Goal: Task Accomplishment & Management: Use online tool/utility

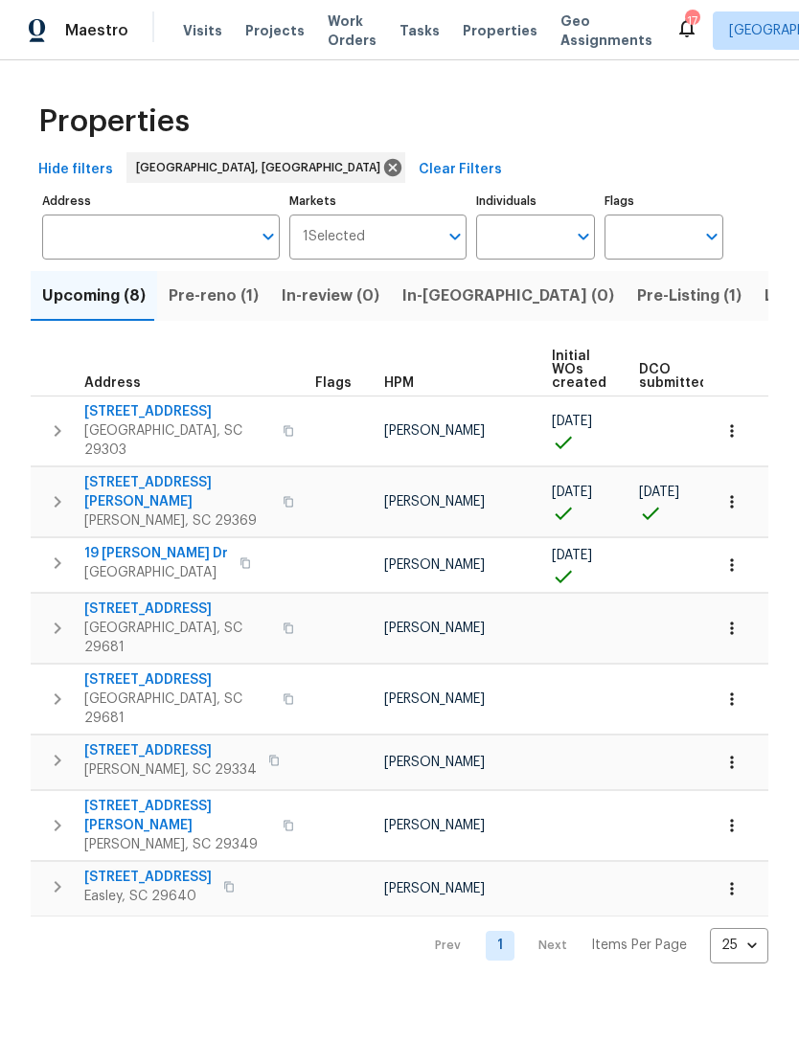
click at [764, 293] on span "Listed (31)" at bounding box center [803, 296] width 79 height 27
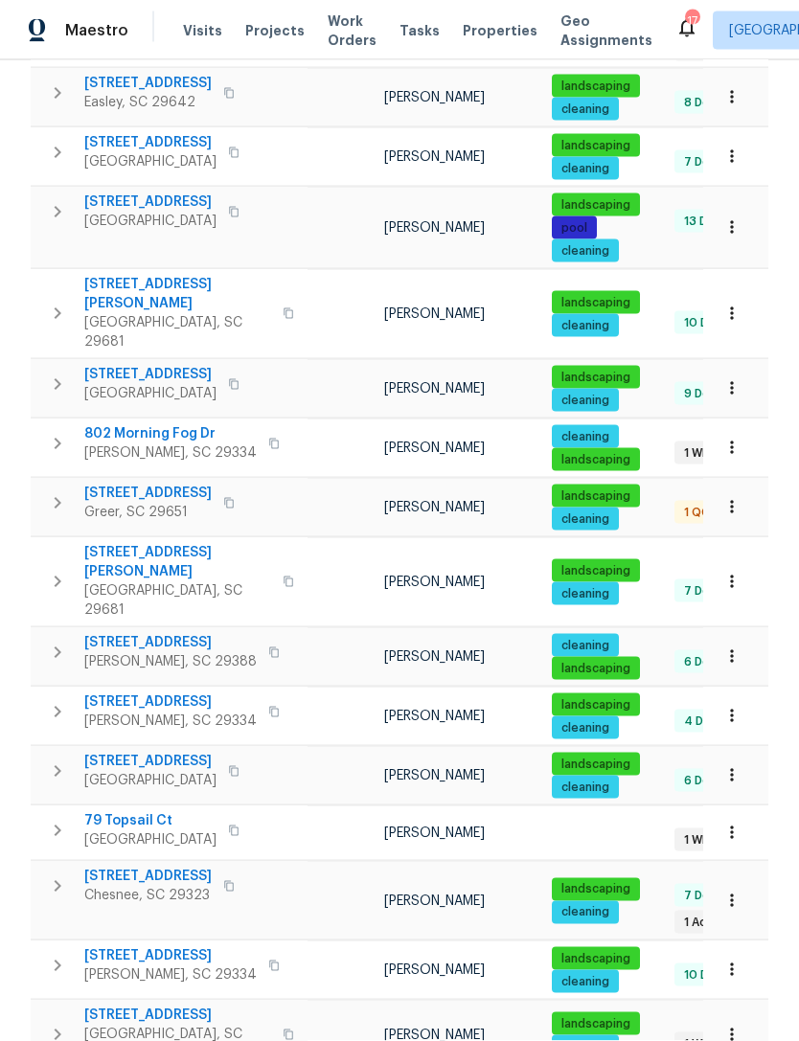
scroll to position [61, 0]
click at [184, 947] on span "[STREET_ADDRESS]" at bounding box center [170, 956] width 172 height 19
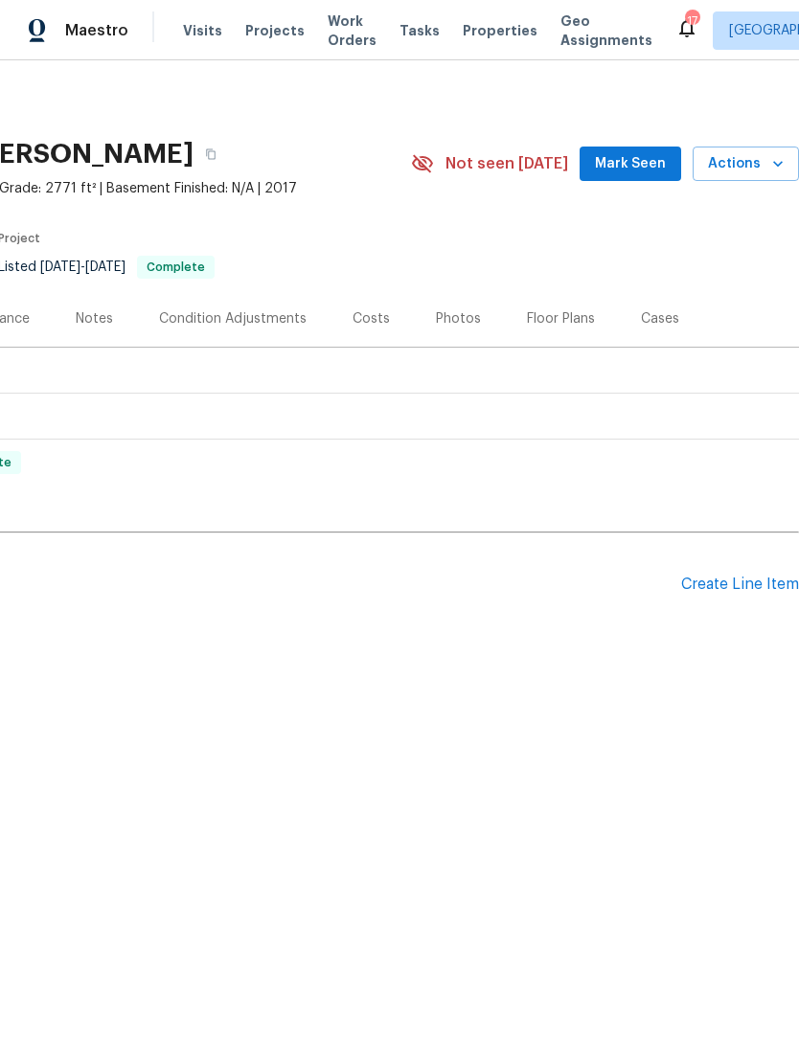
scroll to position [0, 283]
click at [633, 163] on span "Mark Seen" at bounding box center [630, 164] width 71 height 24
click at [746, 168] on span "Actions" at bounding box center [746, 164] width 76 height 24
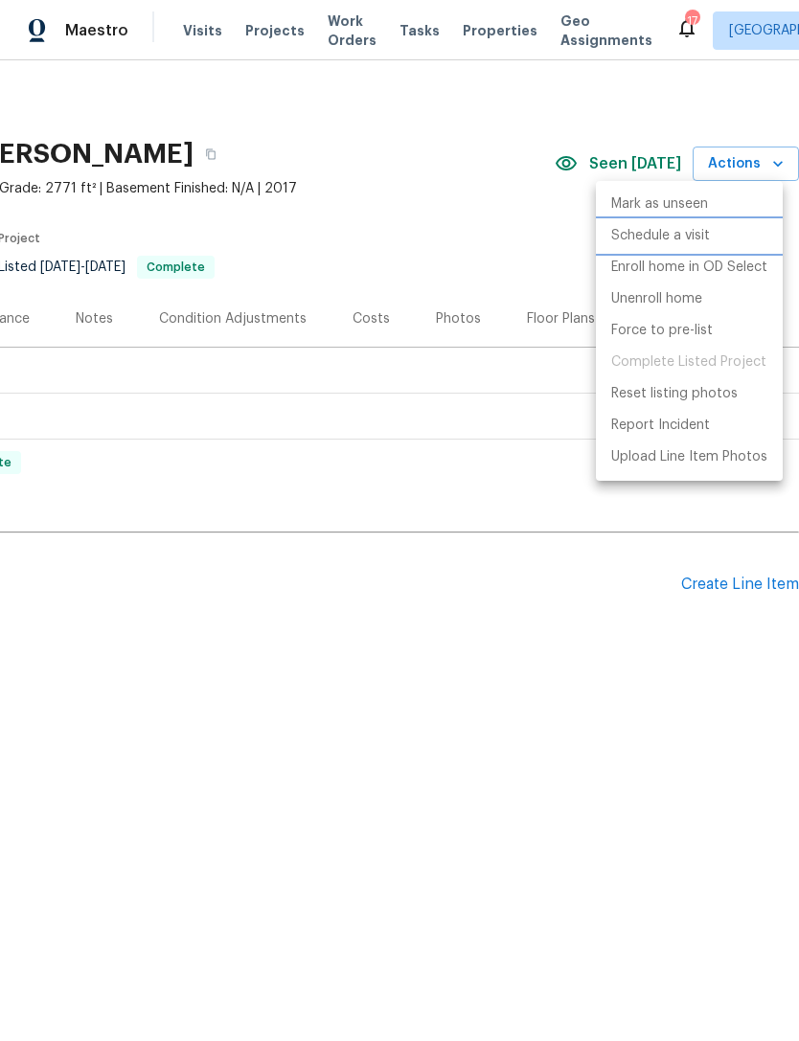
click at [679, 241] on p "Schedule a visit" at bounding box center [660, 236] width 99 height 20
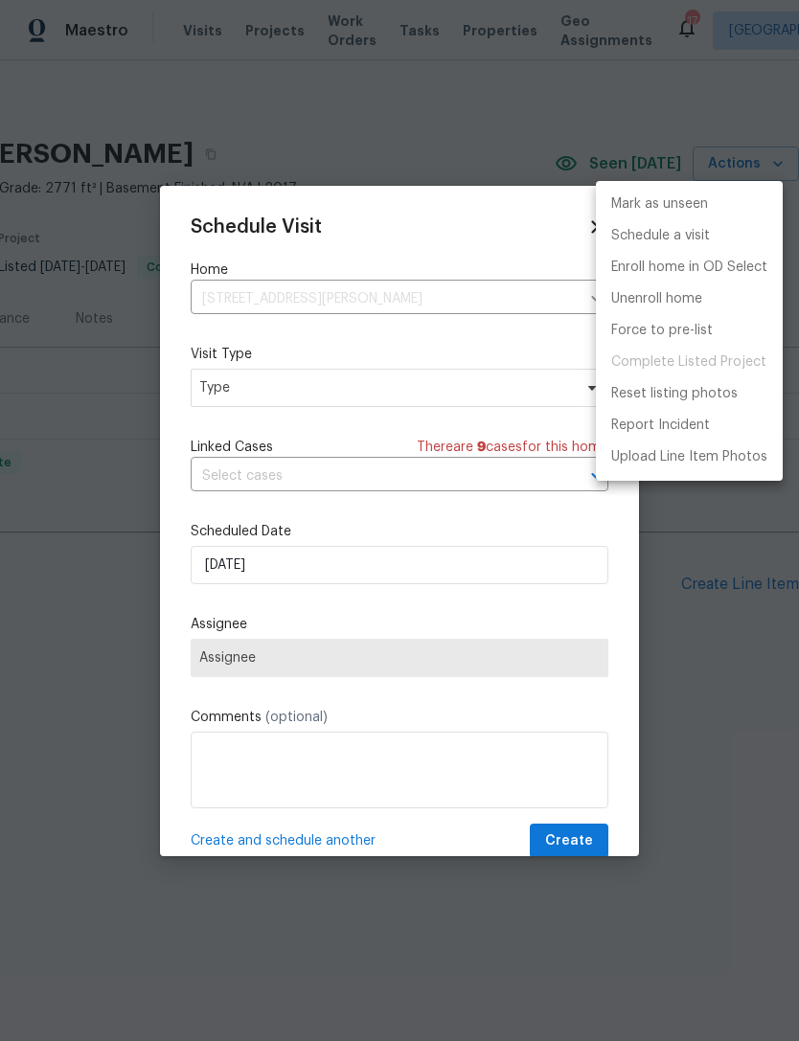
click at [329, 390] on div at bounding box center [399, 520] width 799 height 1041
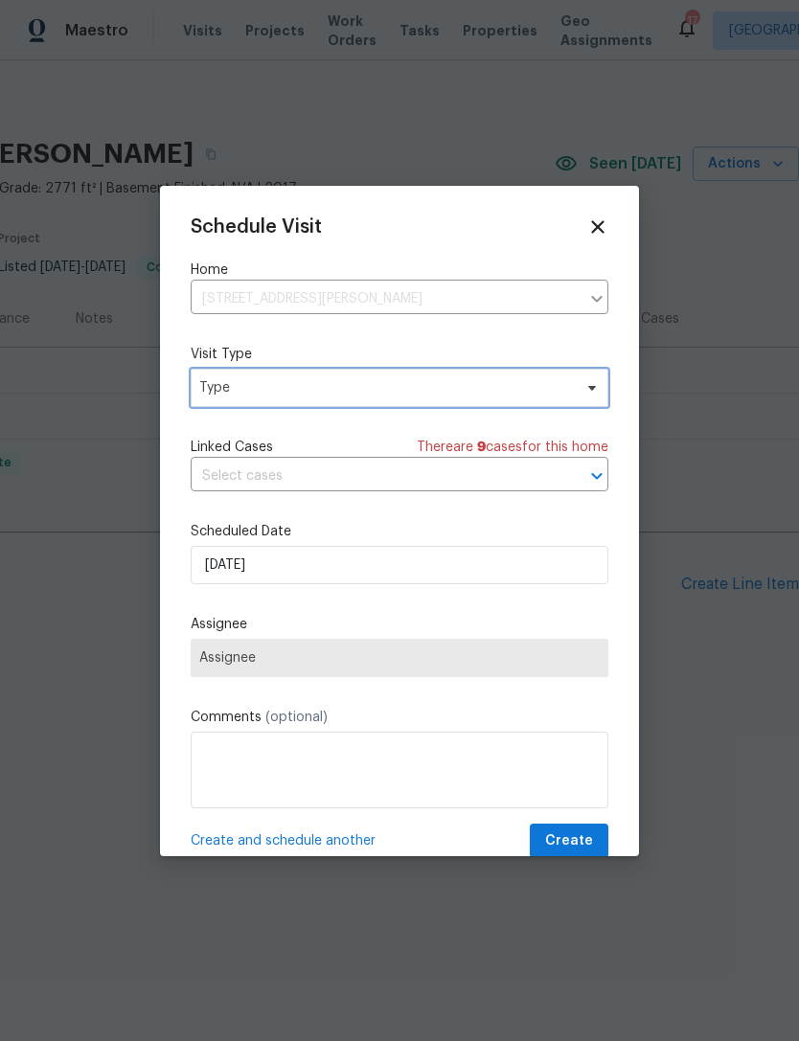
click at [580, 383] on span at bounding box center [588, 387] width 21 height 15
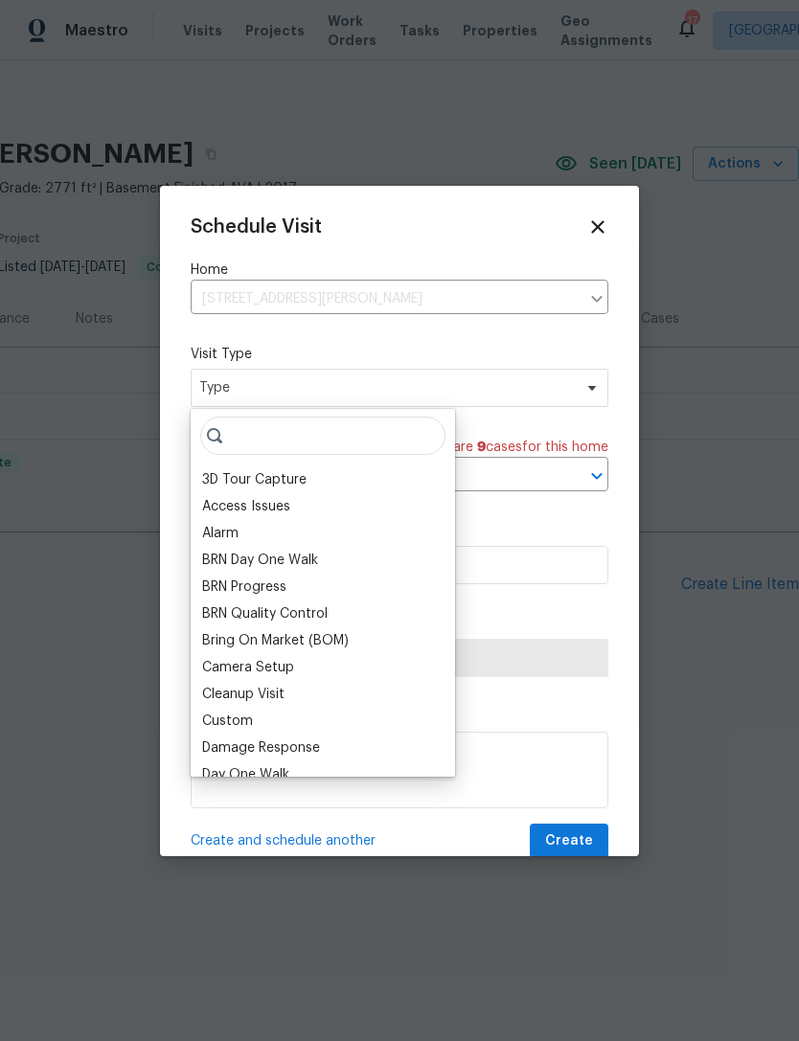
click at [286, 508] on div "Access Issues" at bounding box center [246, 506] width 88 height 19
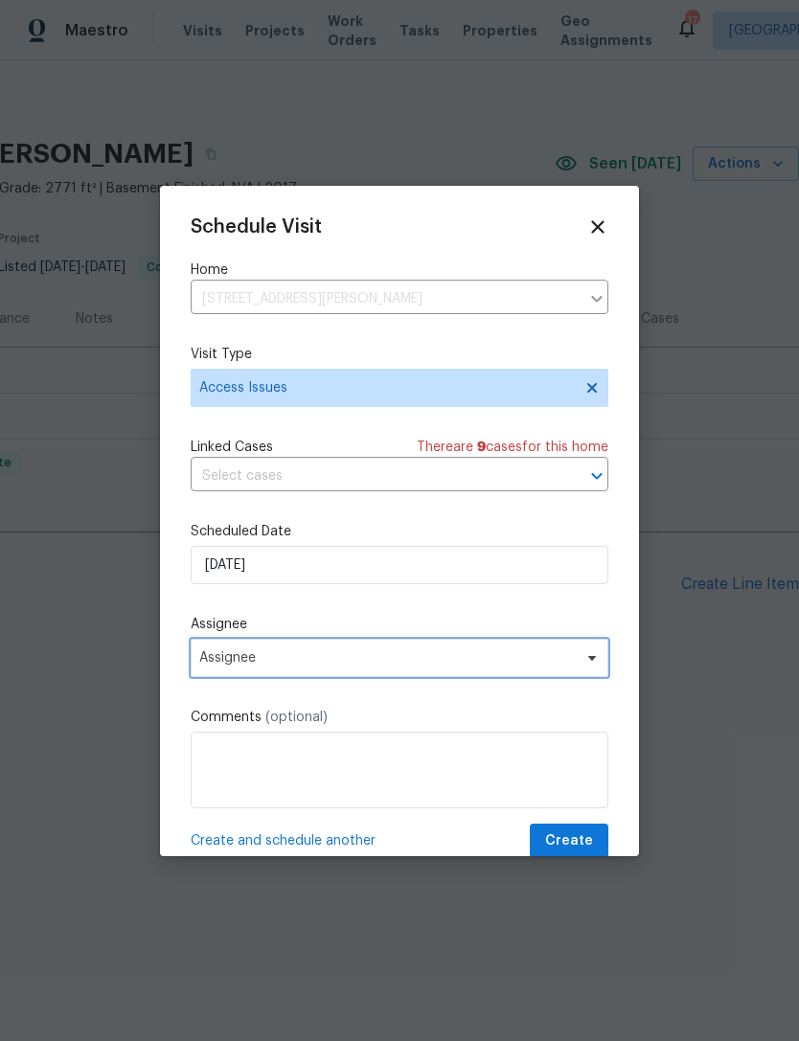
click at [355, 664] on span "Assignee" at bounding box center [386, 657] width 375 height 15
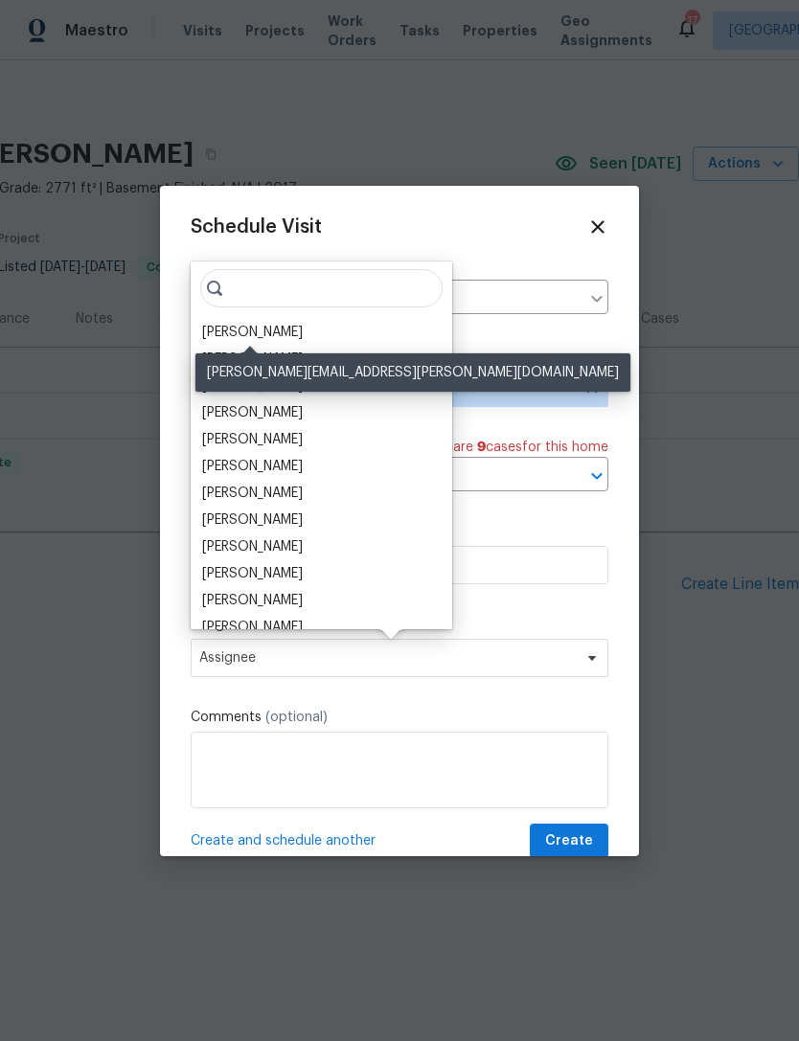
click at [283, 336] on div "[PERSON_NAME]" at bounding box center [252, 332] width 101 height 19
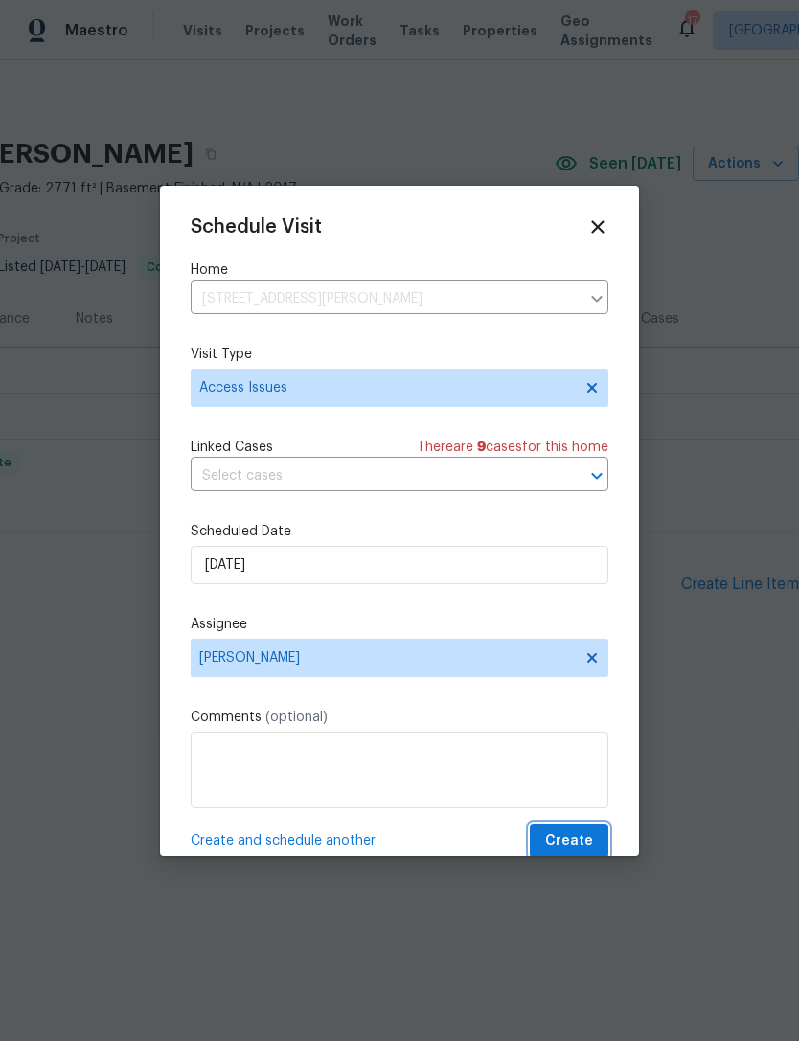
click at [580, 843] on span "Create" at bounding box center [569, 841] width 48 height 24
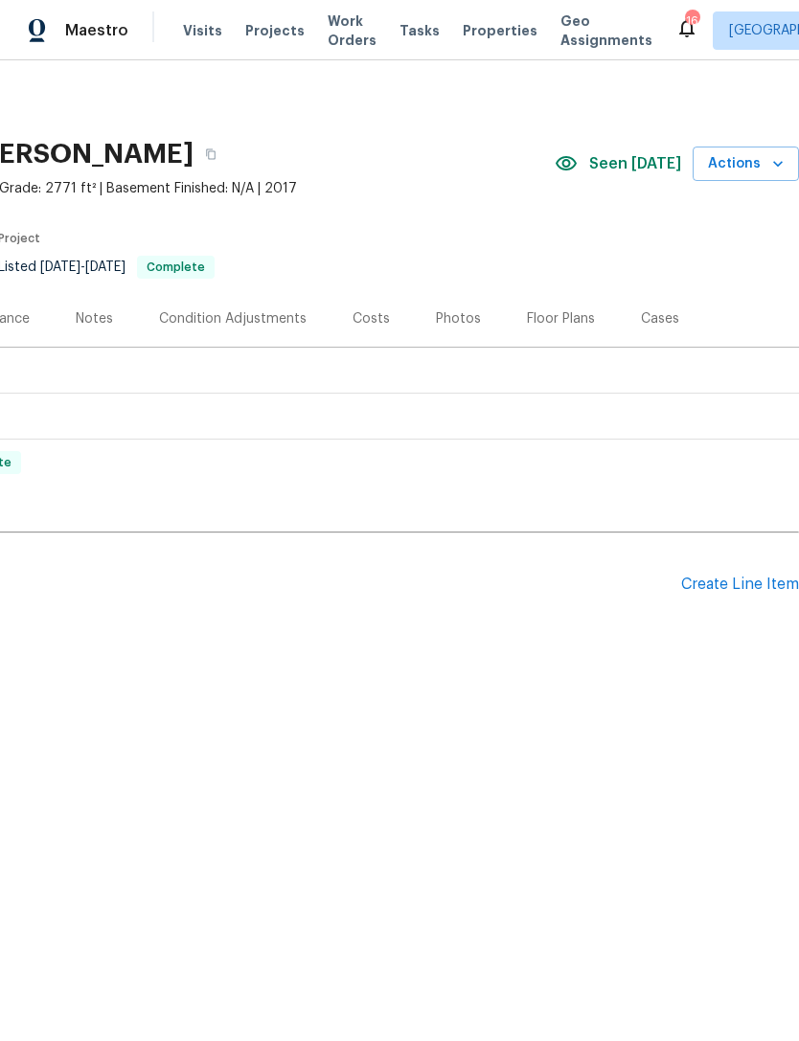
click at [450, 318] on div "Photos" at bounding box center [458, 318] width 45 height 19
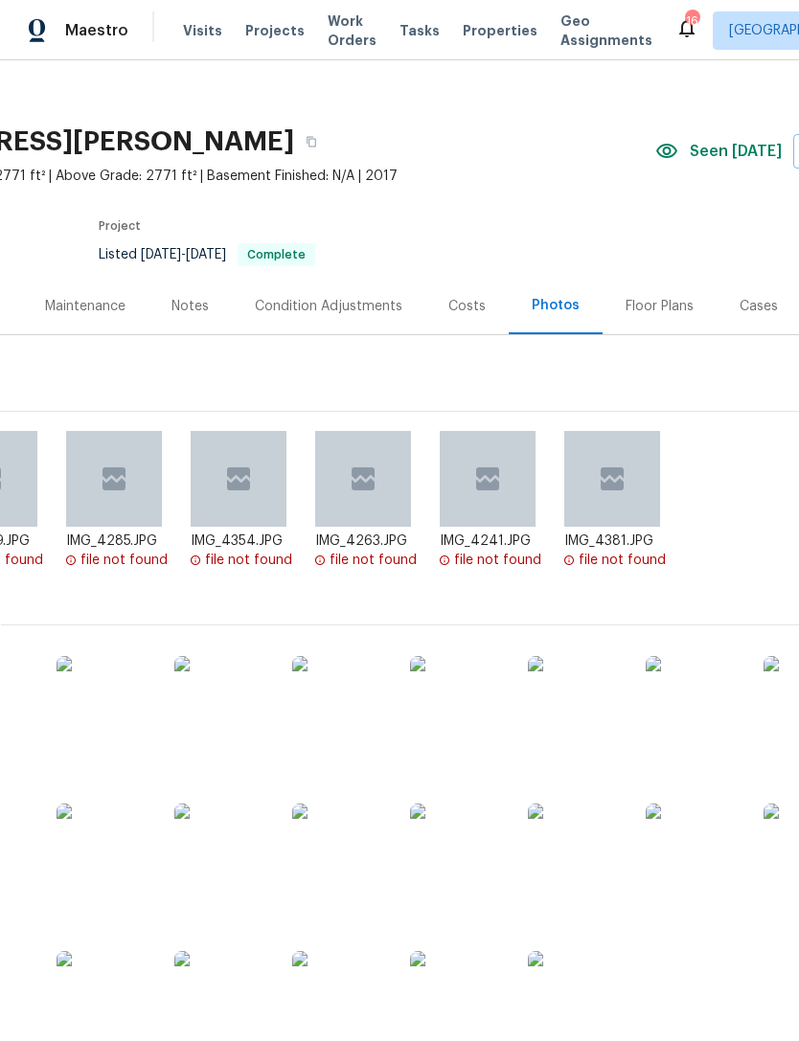
scroll to position [10, 170]
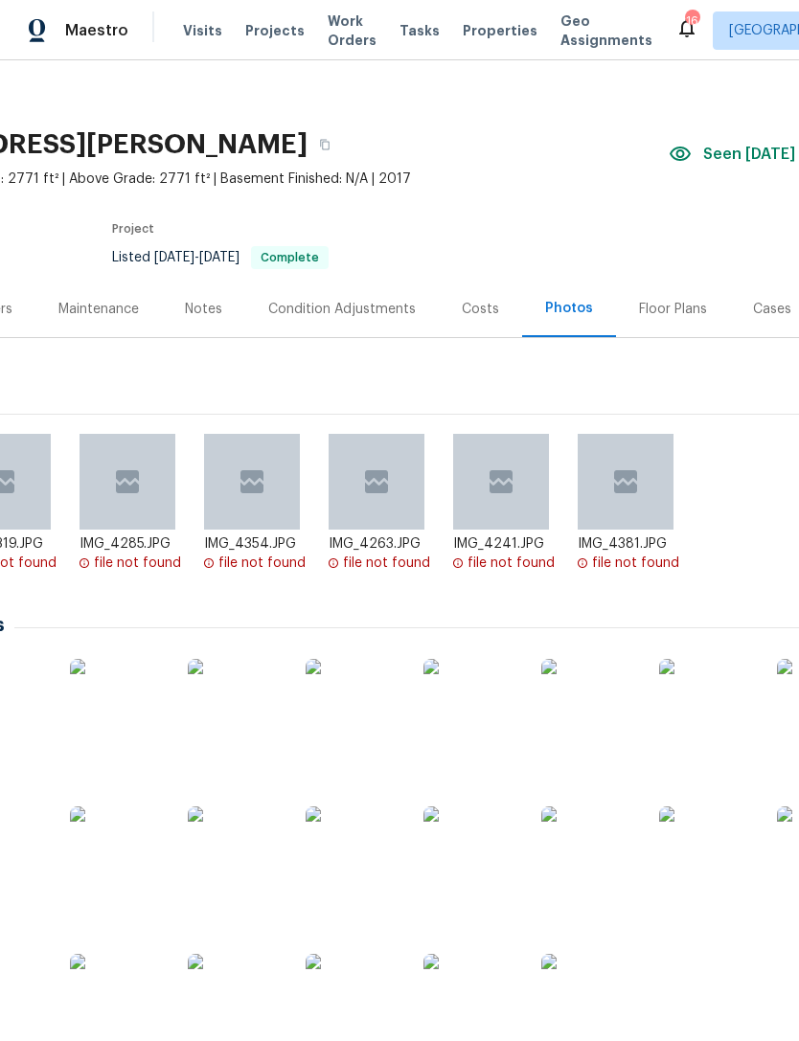
click at [379, 867] on img at bounding box center [354, 854] width 96 height 96
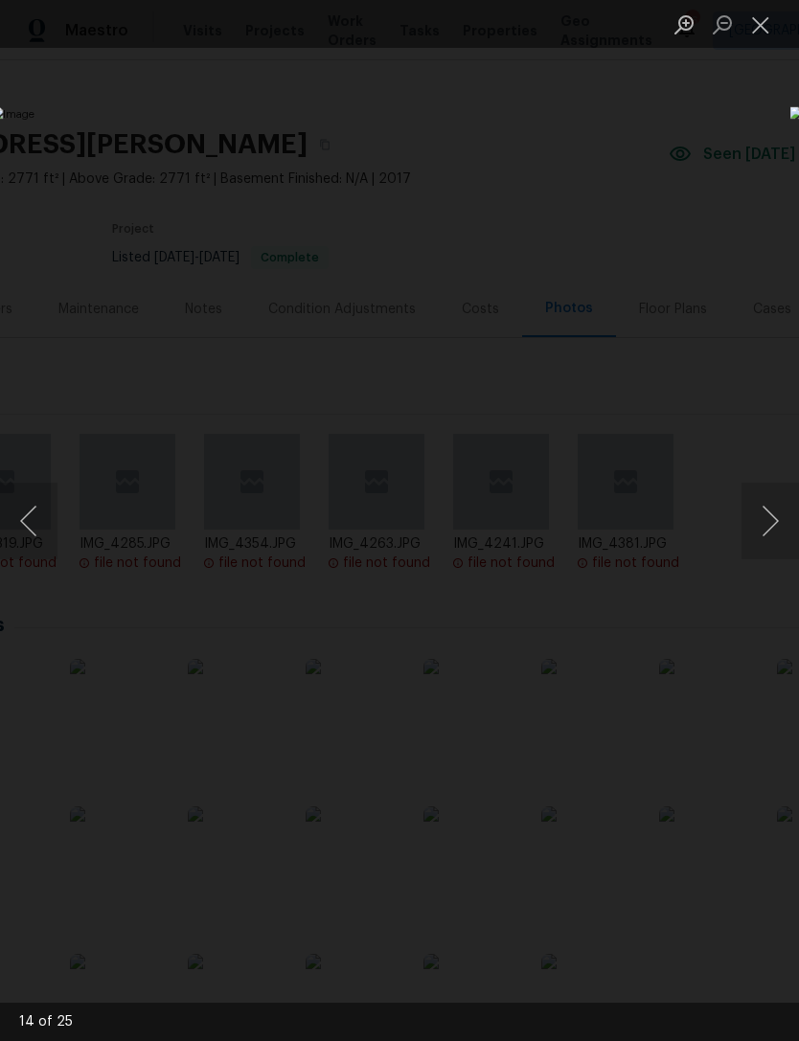
click at [753, 522] on button "Next image" at bounding box center [769, 521] width 57 height 77
click at [773, 526] on button "Next image" at bounding box center [769, 521] width 57 height 77
click at [776, 529] on button "Next image" at bounding box center [769, 521] width 57 height 77
click at [776, 531] on button "Next image" at bounding box center [769, 521] width 57 height 77
click at [784, 530] on button "Next image" at bounding box center [769, 521] width 57 height 77
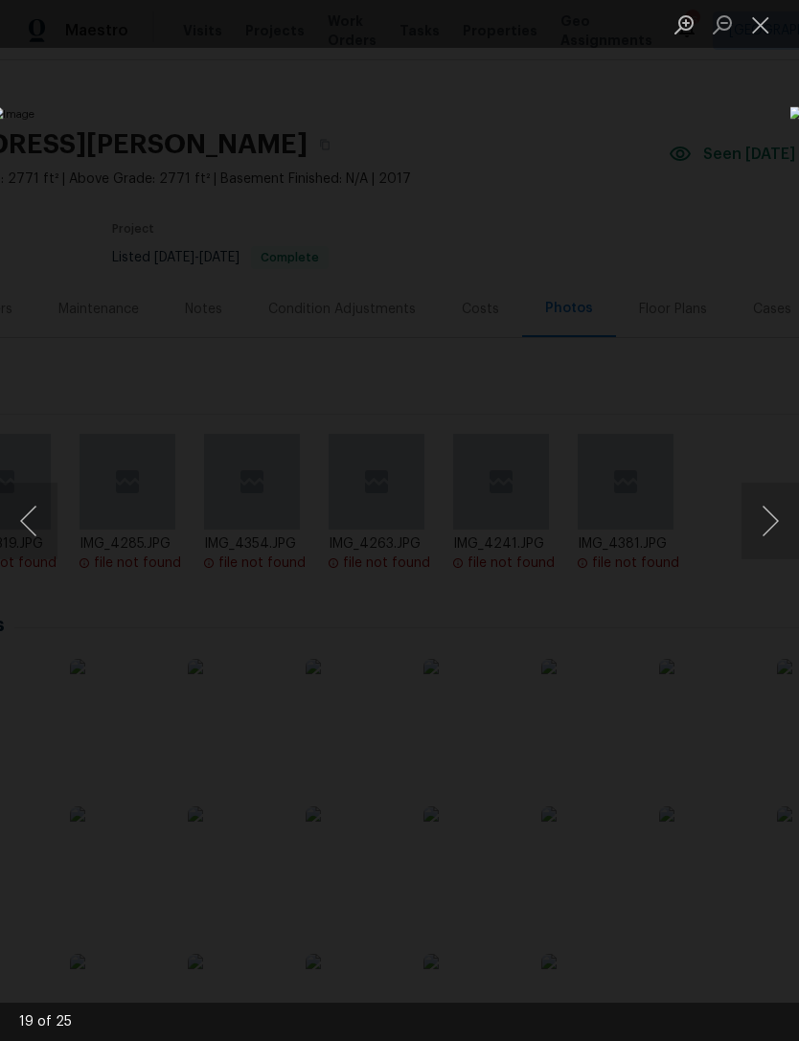
click at [784, 530] on button "Next image" at bounding box center [769, 521] width 57 height 77
click at [783, 518] on button "Next image" at bounding box center [769, 521] width 57 height 77
click at [787, 513] on button "Next image" at bounding box center [769, 521] width 57 height 77
click at [792, 509] on button "Next image" at bounding box center [769, 521] width 57 height 77
click at [773, 523] on button "Next image" at bounding box center [769, 521] width 57 height 77
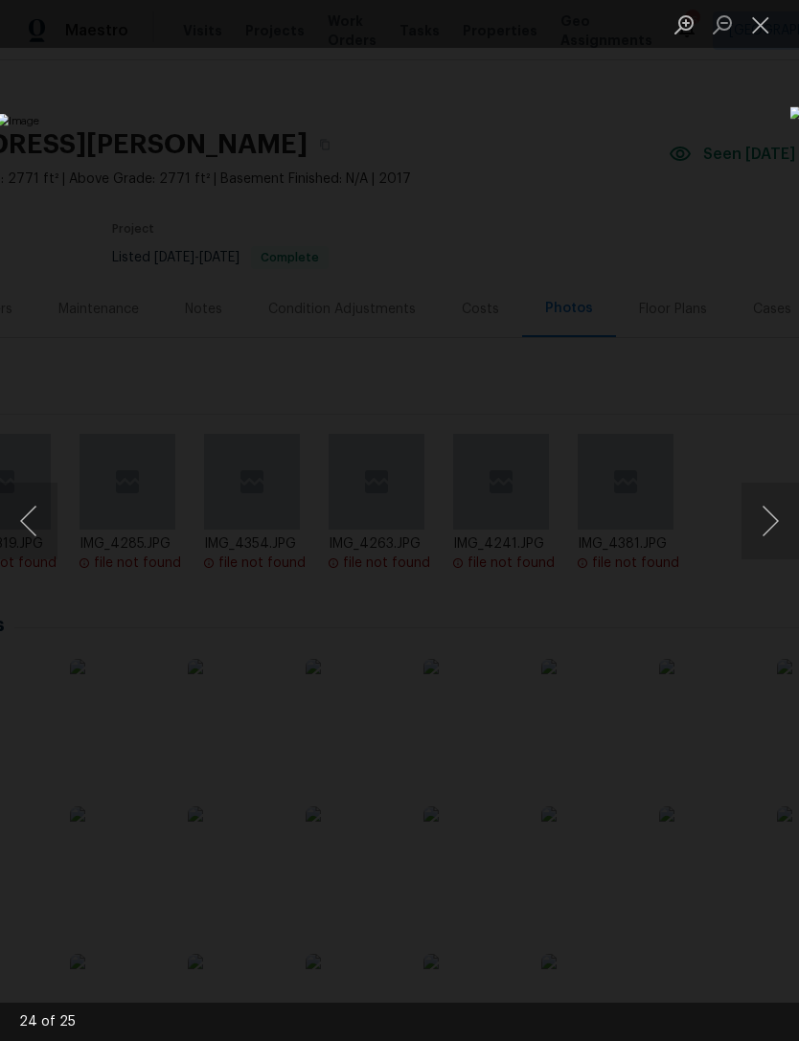
click at [772, 521] on button "Next image" at bounding box center [769, 521] width 57 height 77
click at [767, 523] on button "Next image" at bounding box center [769, 521] width 57 height 77
click at [773, 518] on button "Next image" at bounding box center [769, 521] width 57 height 77
click at [776, 517] on button "Next image" at bounding box center [769, 521] width 57 height 77
click at [772, 524] on button "Next image" at bounding box center [769, 521] width 57 height 77
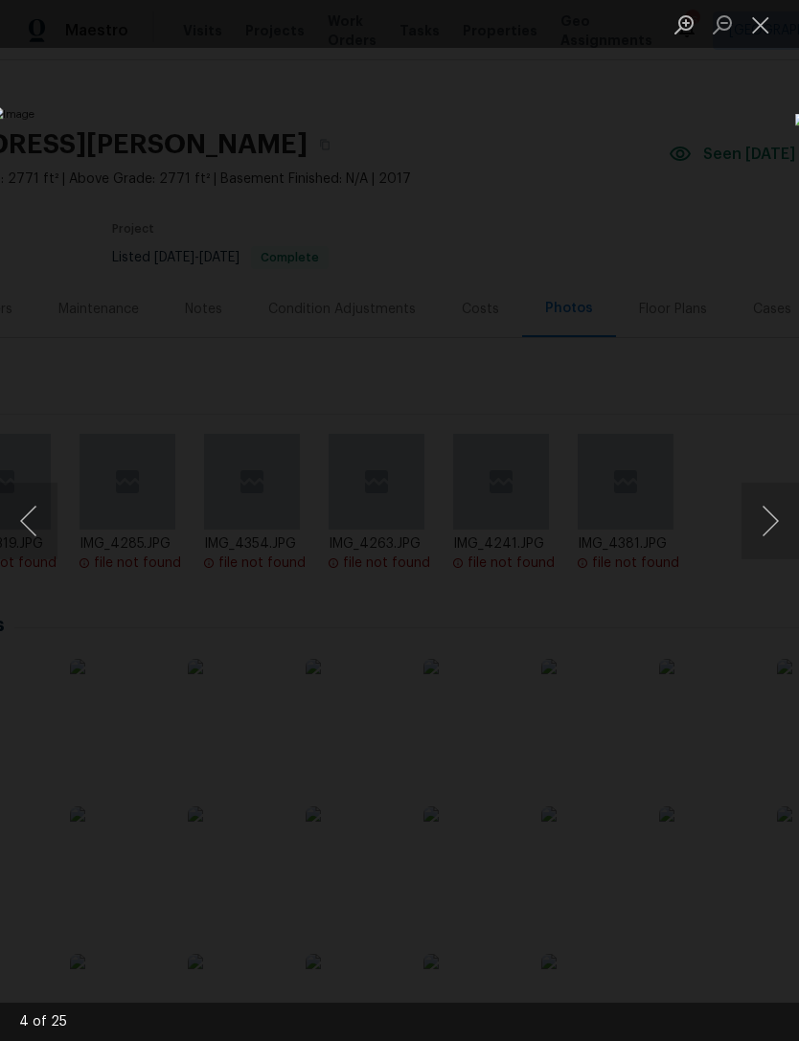
click at [782, 509] on button "Next image" at bounding box center [769, 521] width 57 height 77
click at [758, 527] on button "Next image" at bounding box center [769, 521] width 57 height 77
click at [787, 521] on button "Next image" at bounding box center [769, 521] width 57 height 77
click at [770, 529] on button "Next image" at bounding box center [769, 521] width 57 height 77
click at [785, 527] on button "Next image" at bounding box center [769, 521] width 57 height 77
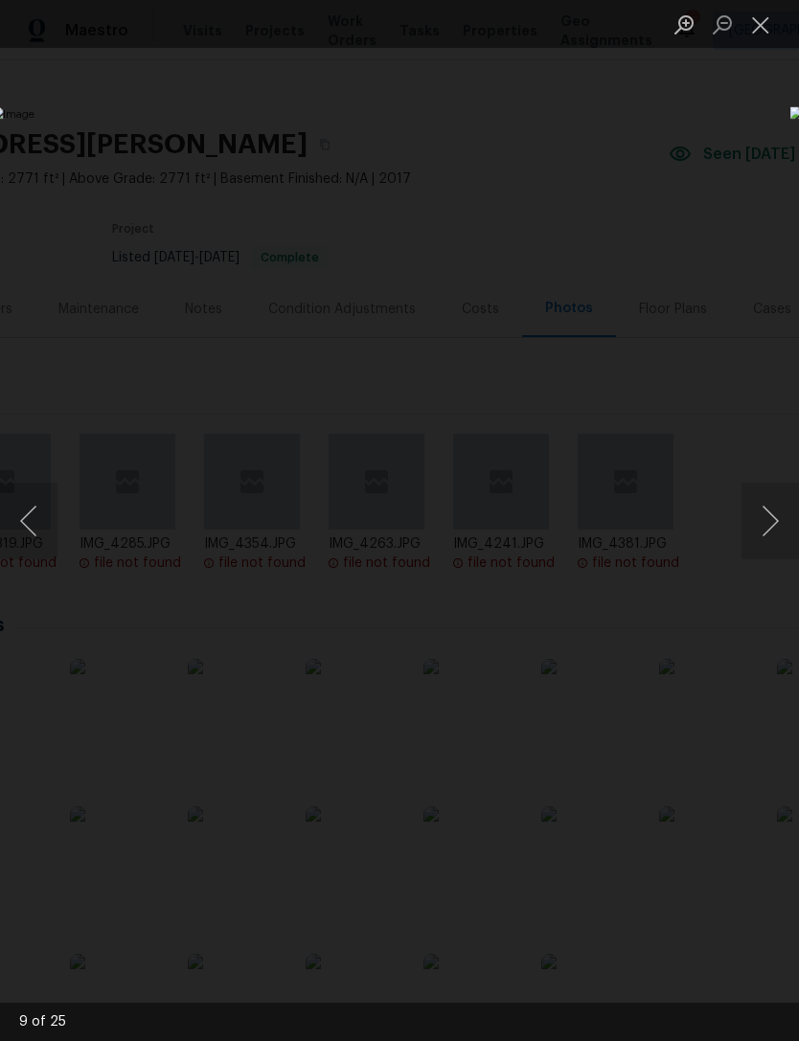
click at [781, 525] on button "Next image" at bounding box center [769, 521] width 57 height 77
click at [784, 518] on button "Next image" at bounding box center [769, 521] width 57 height 77
click at [787, 514] on button "Next image" at bounding box center [769, 521] width 57 height 77
click at [791, 514] on button "Next image" at bounding box center [769, 521] width 57 height 77
click at [789, 515] on button "Next image" at bounding box center [769, 521] width 57 height 77
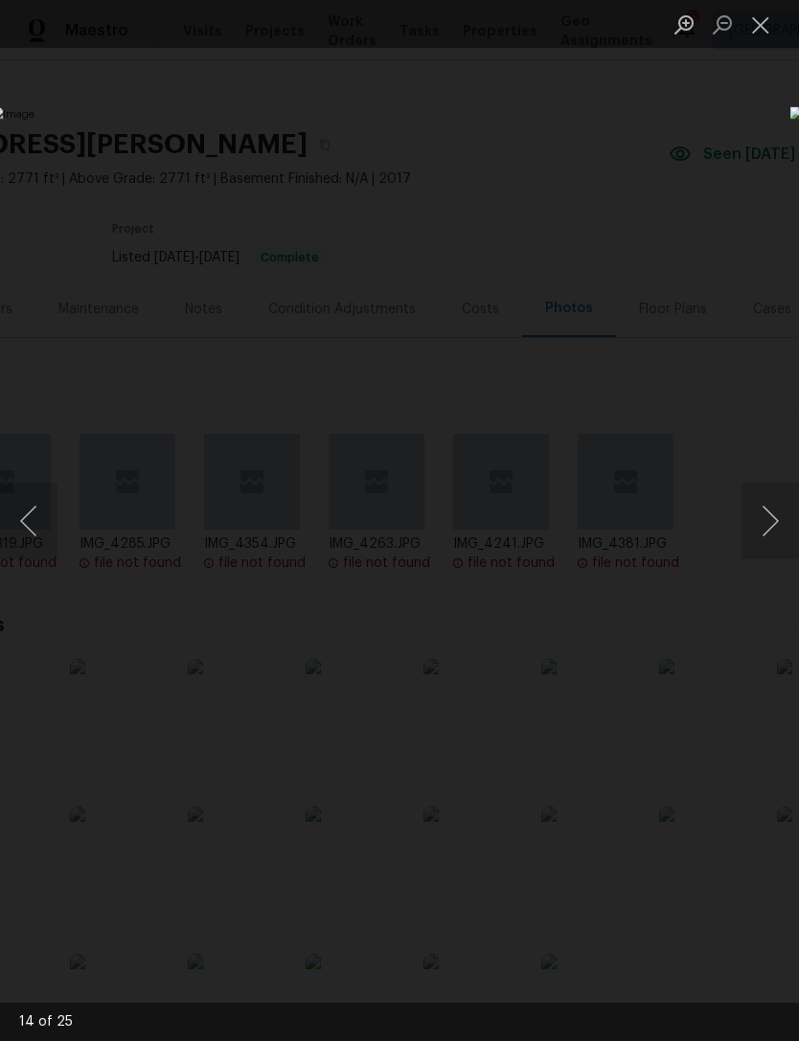
click at [789, 519] on button "Next image" at bounding box center [769, 521] width 57 height 77
click at [785, 521] on button "Next image" at bounding box center [769, 521] width 57 height 77
click at [787, 521] on button "Next image" at bounding box center [769, 521] width 57 height 77
click at [774, 528] on button "Next image" at bounding box center [769, 521] width 57 height 77
click at [787, 521] on button "Next image" at bounding box center [769, 521] width 57 height 77
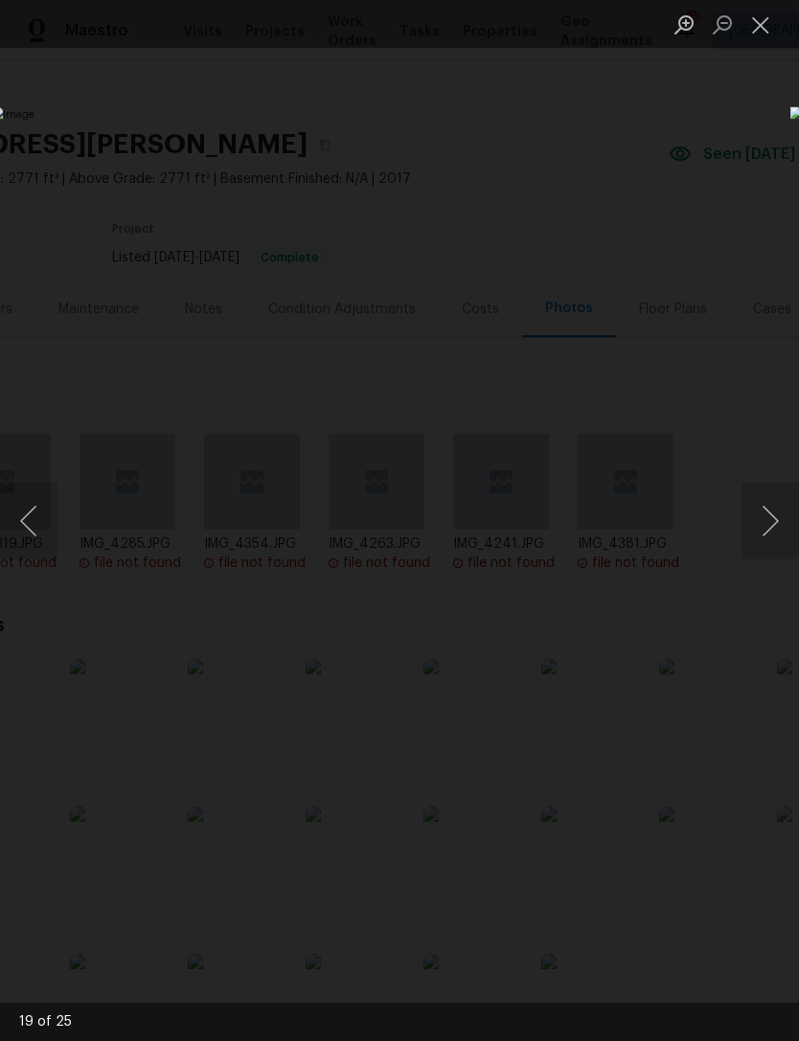
click at [789, 517] on button "Next image" at bounding box center [769, 521] width 57 height 77
